Goal: Information Seeking & Learning: Learn about a topic

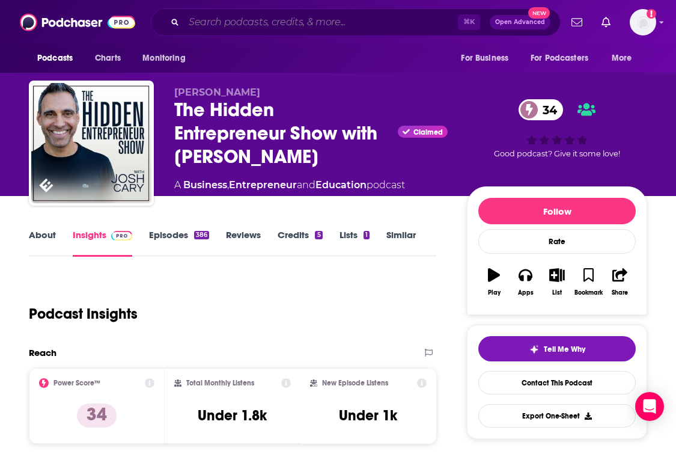
click at [251, 29] on input "Search podcasts, credits, & more..." at bounding box center [321, 22] width 274 height 19
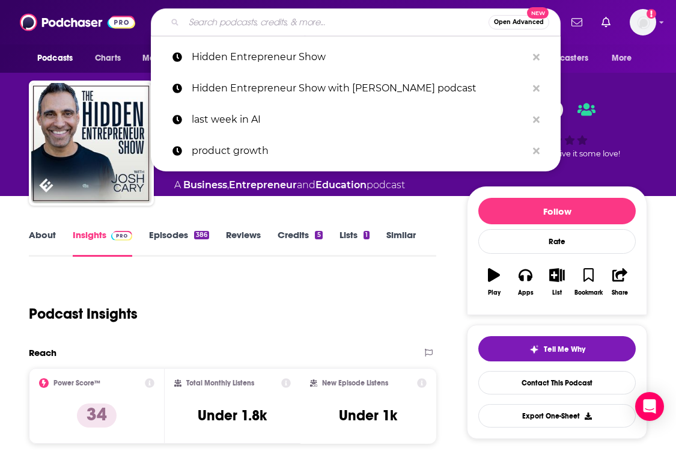
paste input "Path to Growth"
type input "Path to Growth"
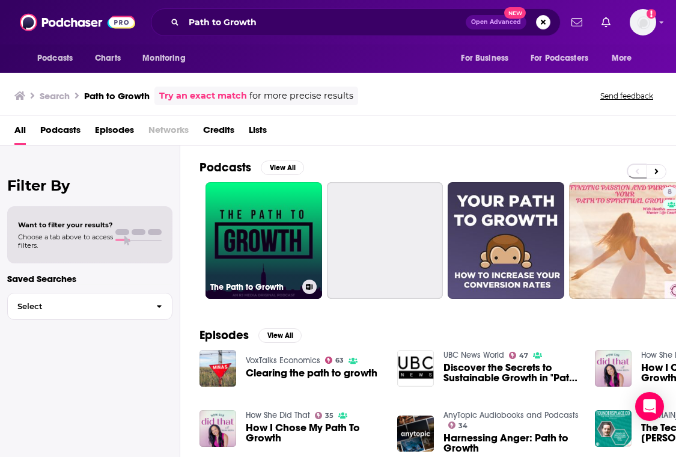
click at [270, 209] on link "The Path to Growth" at bounding box center [263, 240] width 117 height 117
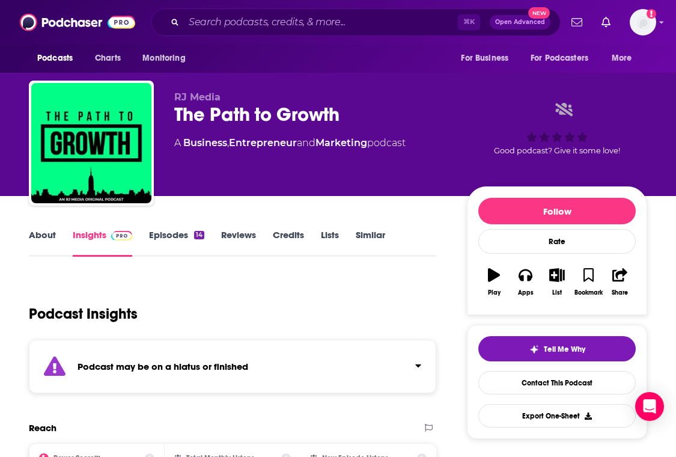
click at [186, 247] on link "Episodes 14" at bounding box center [176, 243] width 55 height 28
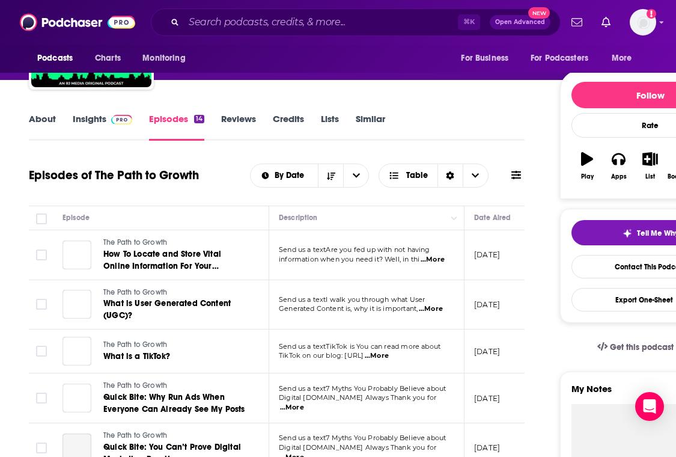
scroll to position [117, 0]
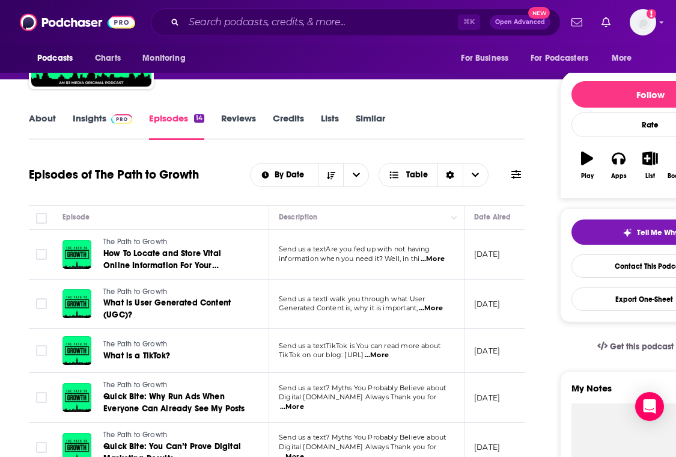
click at [113, 127] on link "Insights" at bounding box center [102, 126] width 59 height 28
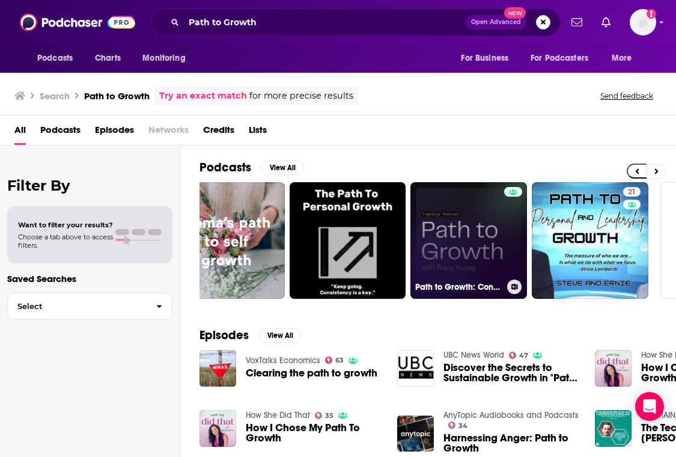
scroll to position [0, 523]
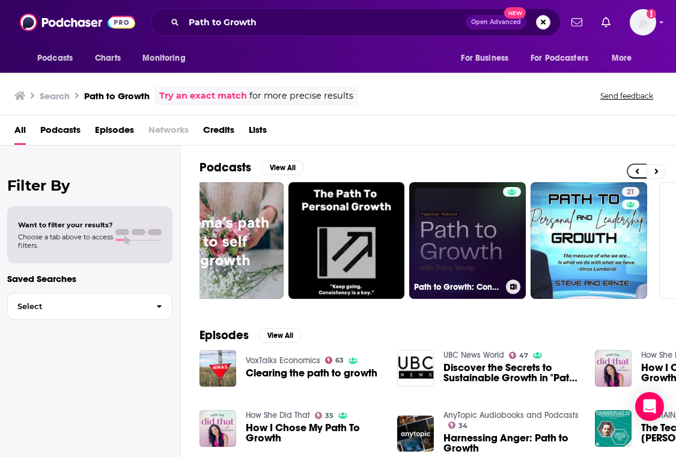
click at [447, 239] on link "Path to Growth: Conversations with Leaders on Go-To-Market" at bounding box center [467, 240] width 117 height 117
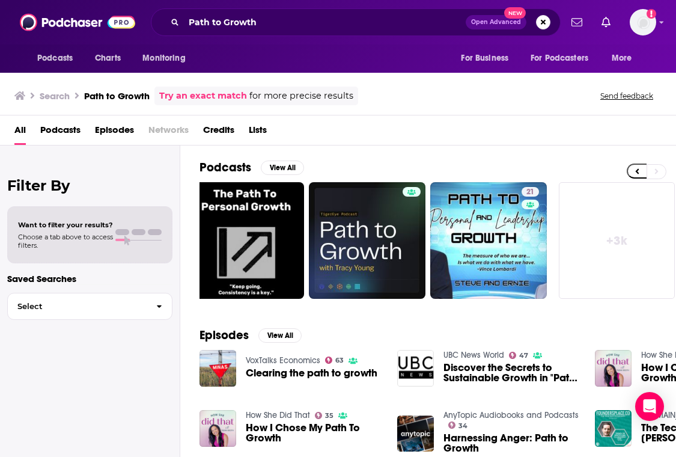
scroll to position [0, 622]
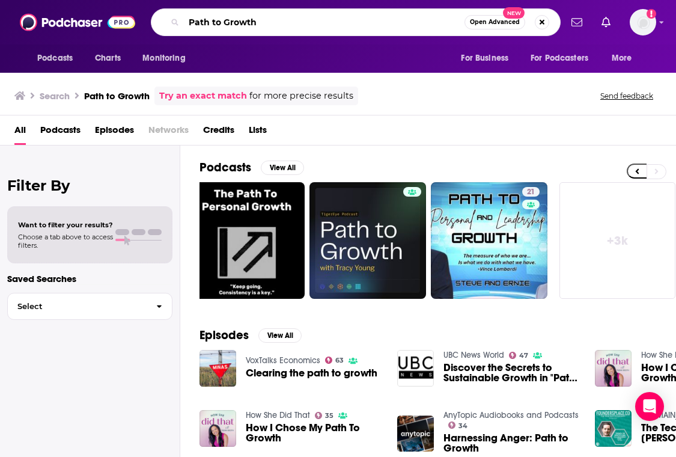
click at [270, 22] on input "Path to Growth" at bounding box center [324, 22] width 281 height 19
paste input "MLOps Community Podcast"
type input "MLOps Community Podcast"
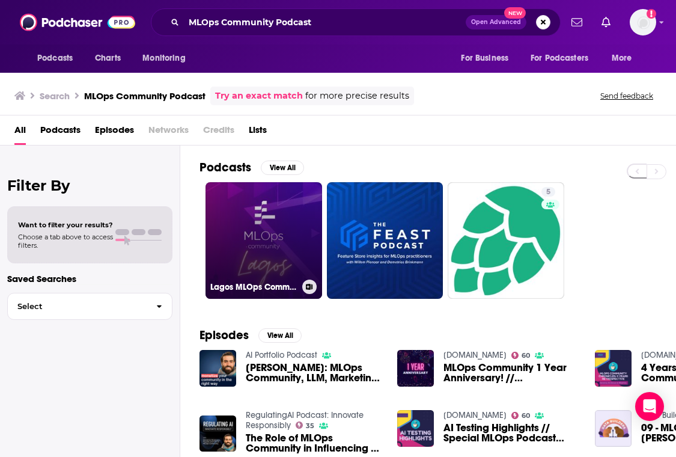
click at [266, 209] on link "Lagos MLOps Community" at bounding box center [263, 240] width 117 height 117
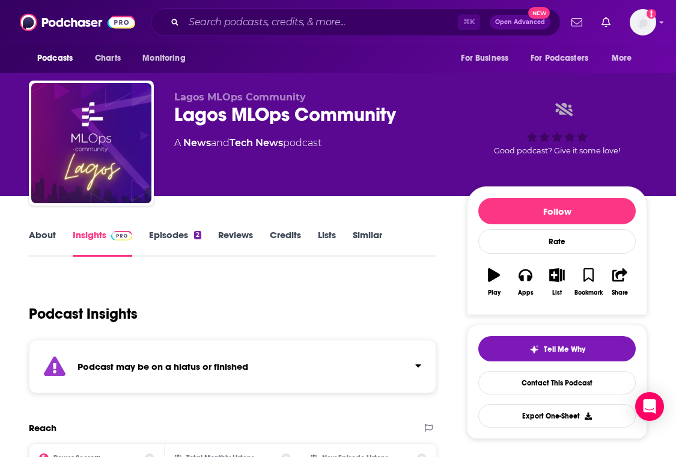
scroll to position [120, 0]
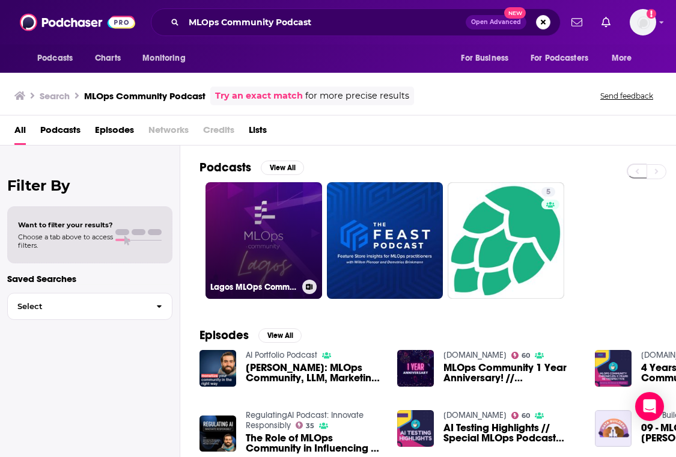
click at [279, 221] on link "Lagos MLOps Community" at bounding box center [263, 240] width 117 height 117
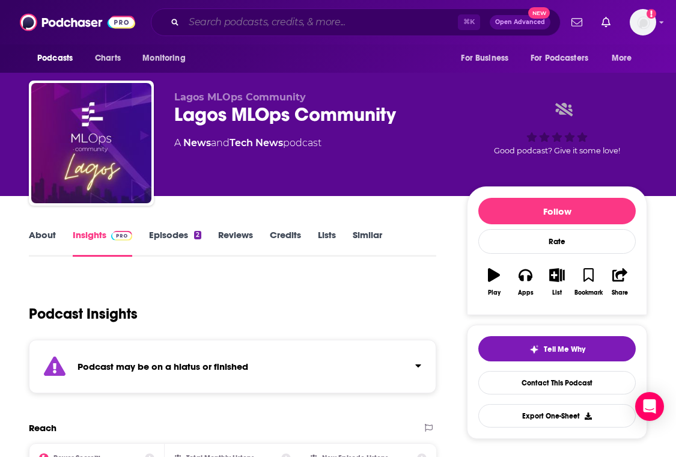
click at [210, 22] on input "Search podcasts, credits, & more..." at bounding box center [321, 22] width 274 height 19
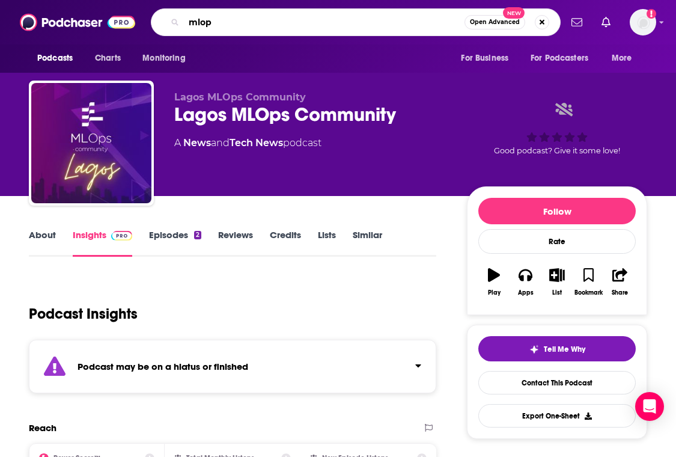
type input "mlops"
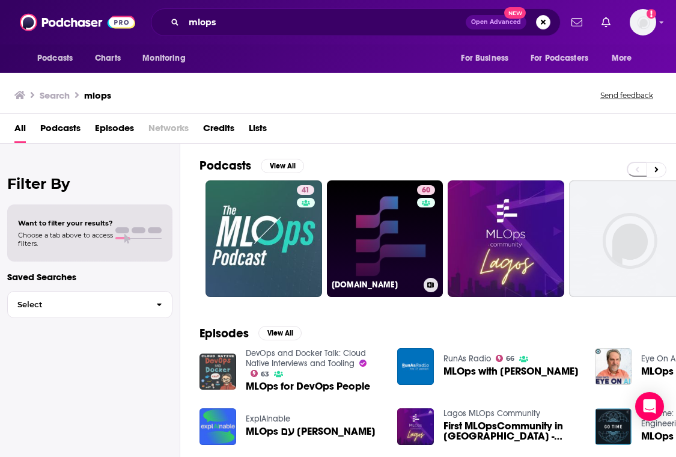
click at [336, 218] on link "60 [DOMAIN_NAME]" at bounding box center [385, 238] width 117 height 117
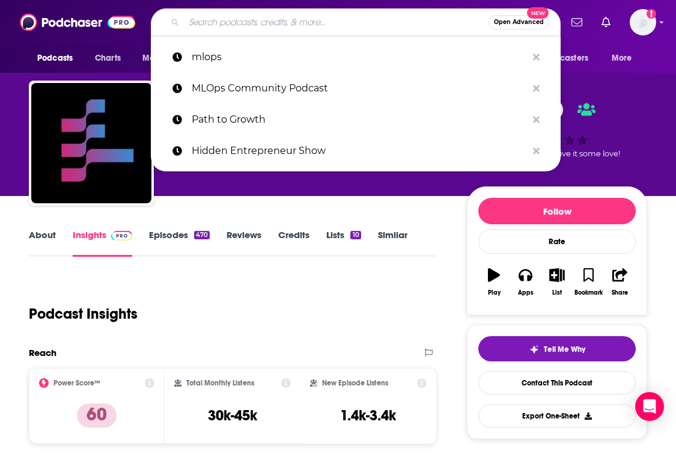
click at [284, 29] on input "Search podcasts, credits, & more..." at bounding box center [336, 22] width 305 height 19
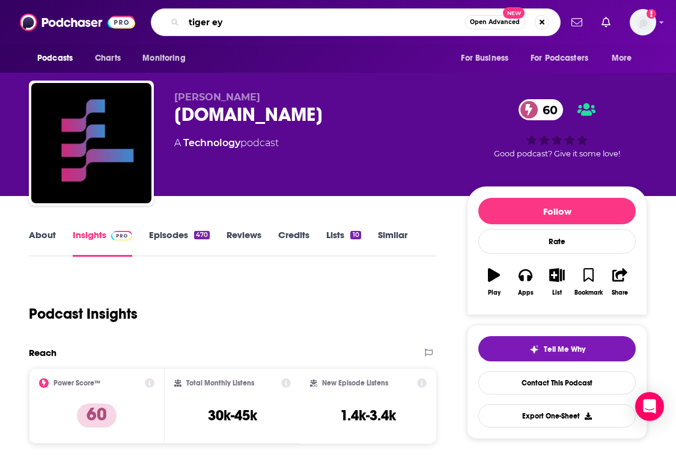
type input "tiger eye"
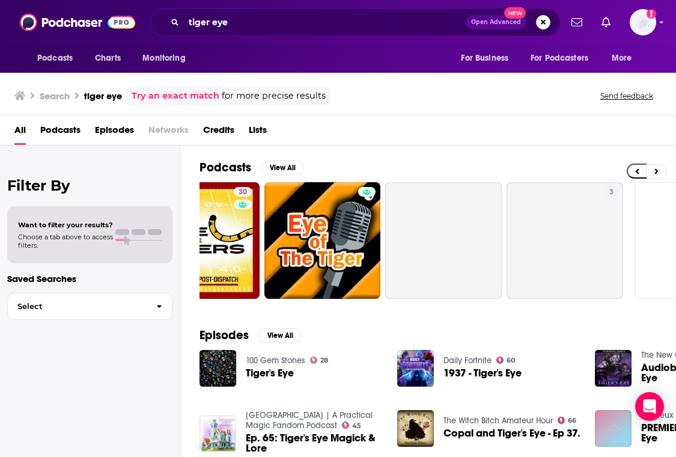
scroll to position [0, 577]
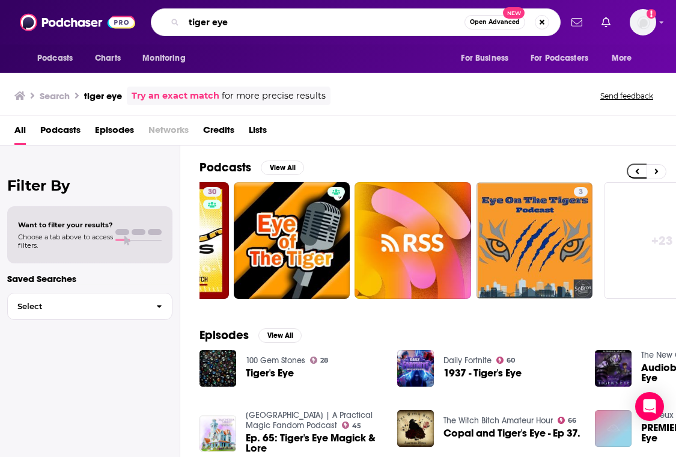
click at [272, 29] on input "tiger eye" at bounding box center [324, 22] width 281 height 19
type input "tiger eye path to growth"
